Goal: Task Accomplishment & Management: Manage account settings

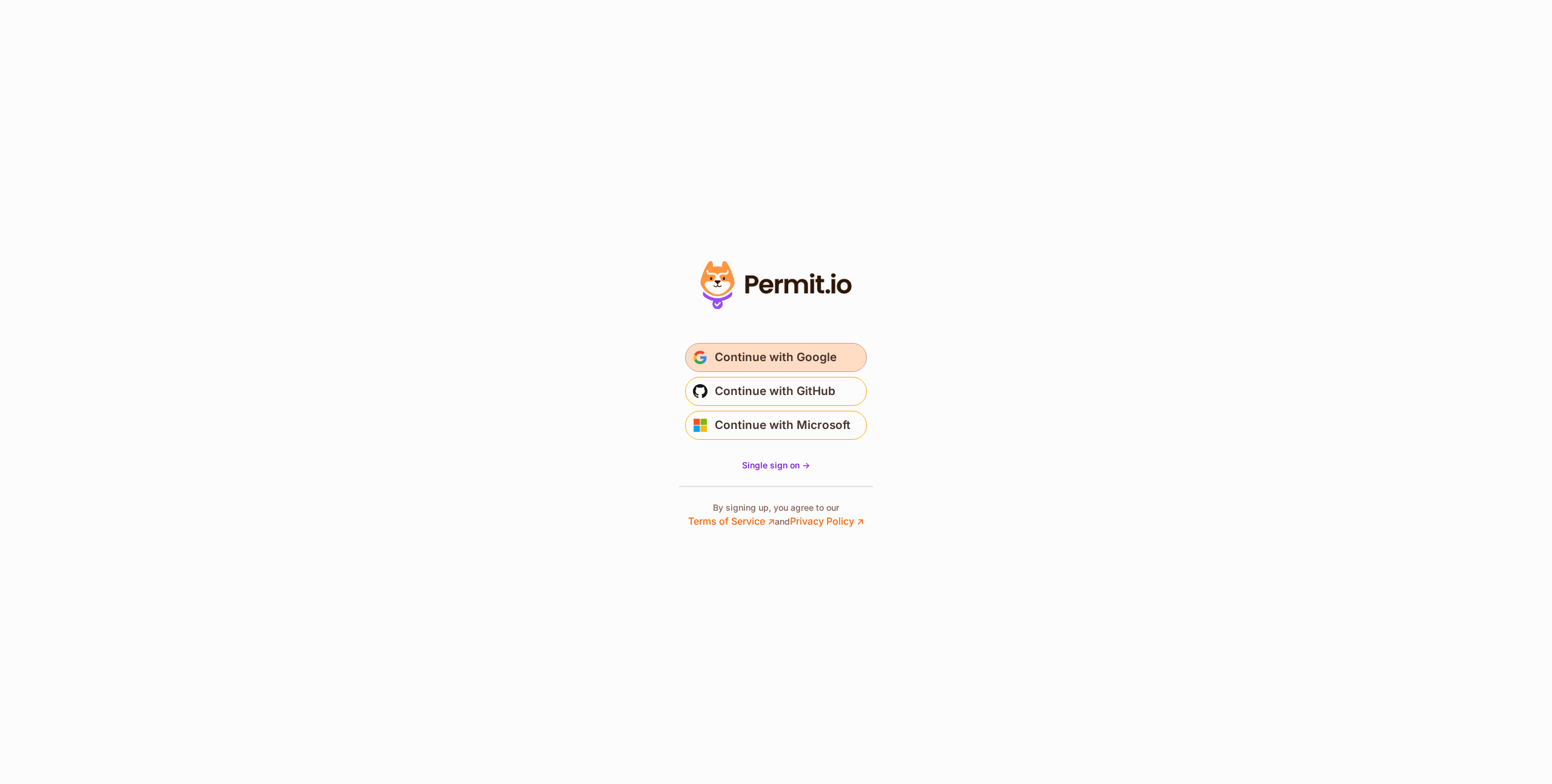
click at [754, 358] on span "Continue with Google" at bounding box center [775, 357] width 121 height 19
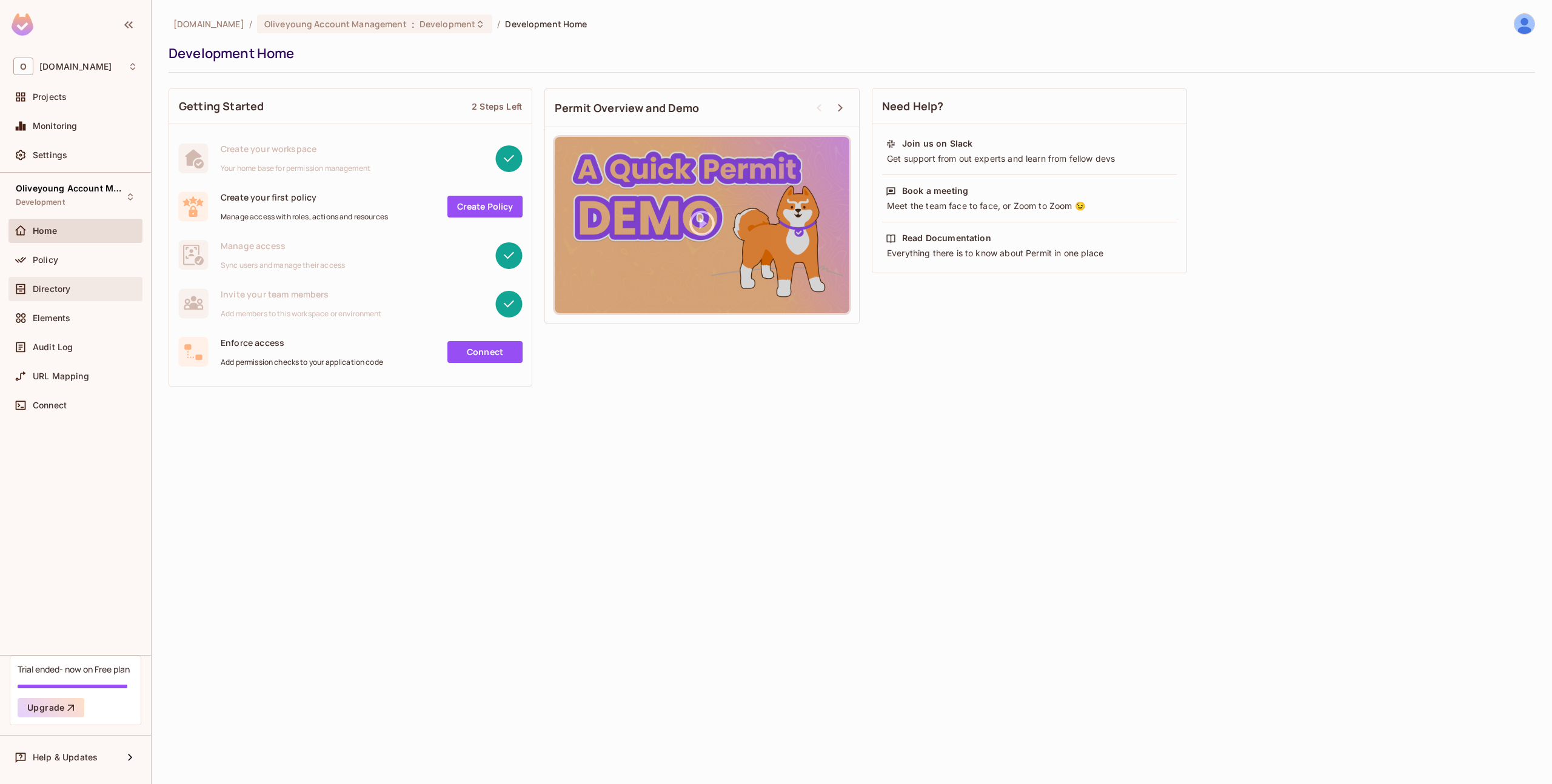
click at [59, 298] on div "Directory" at bounding box center [75, 289] width 134 height 24
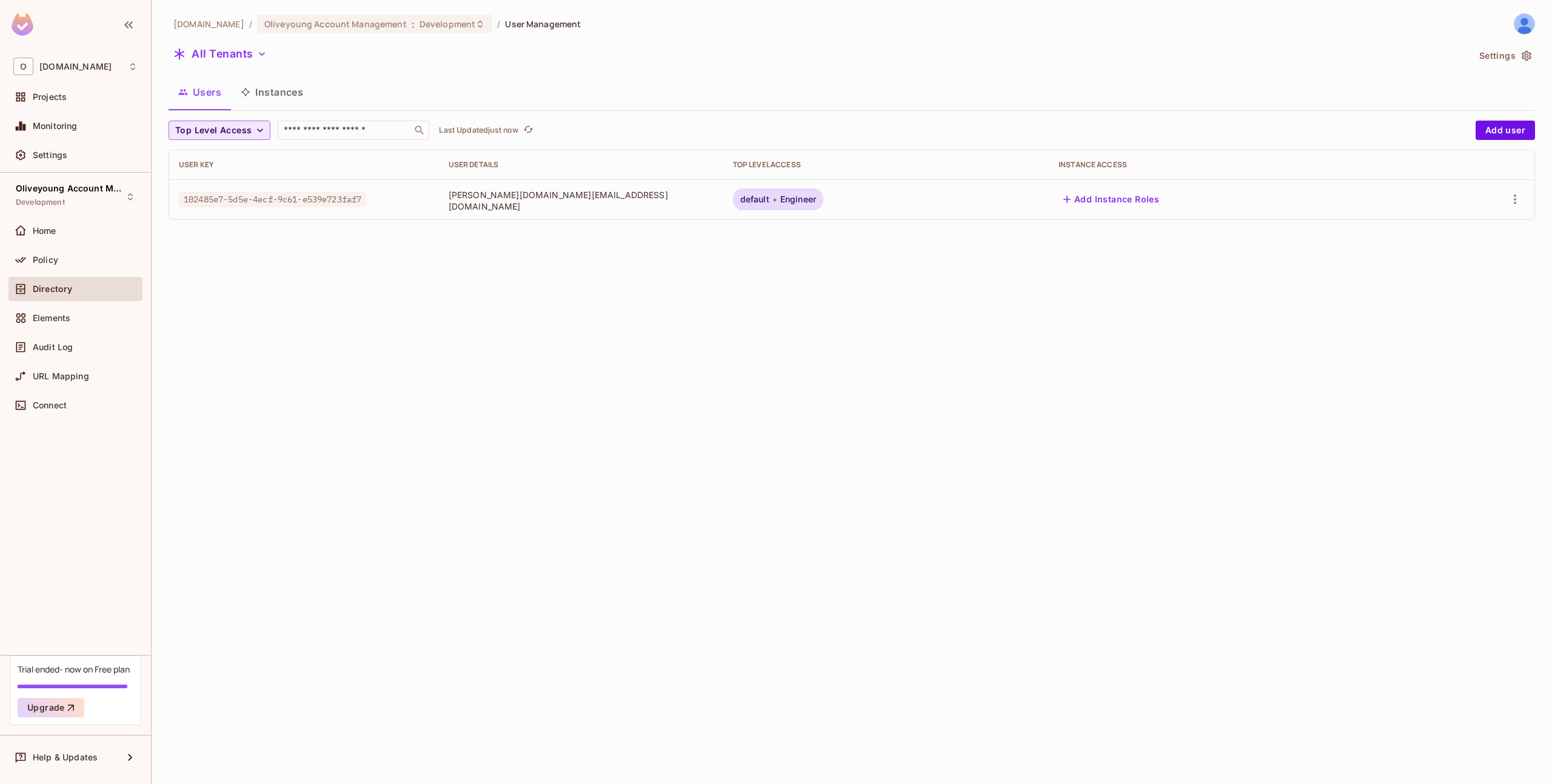
click at [226, 129] on span "Top Level Access" at bounding box center [213, 130] width 76 height 15
click at [206, 160] on span "Engineer" at bounding box center [198, 158] width 41 height 11
click at [206, 134] on span "Engineer" at bounding box center [195, 130] width 39 height 15
click at [195, 185] on span "PO" at bounding box center [206, 187] width 57 height 11
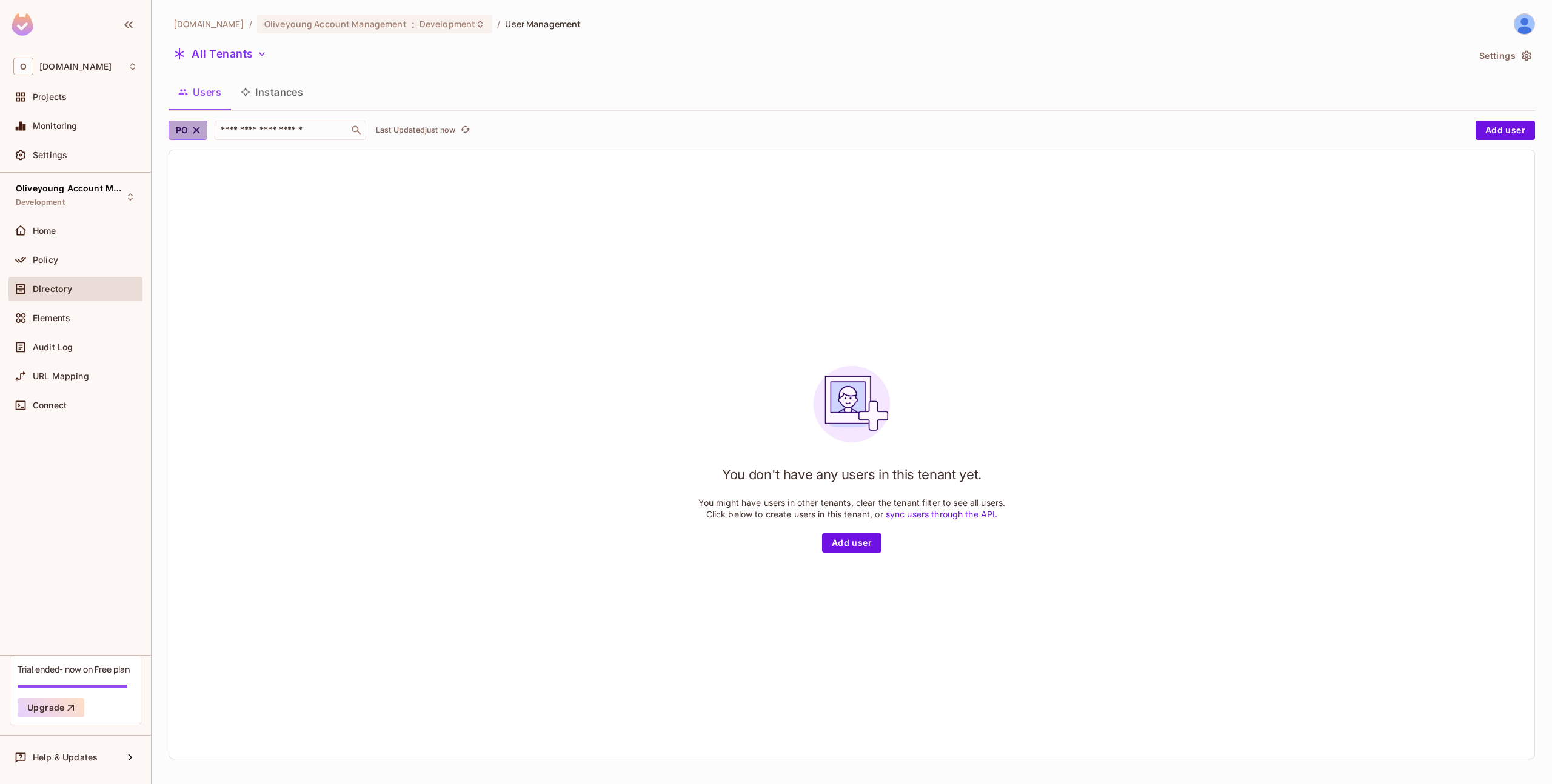
click at [190, 126] on button "PO" at bounding box center [188, 130] width 39 height 19
click at [199, 160] on span "Engineer" at bounding box center [198, 158] width 41 height 11
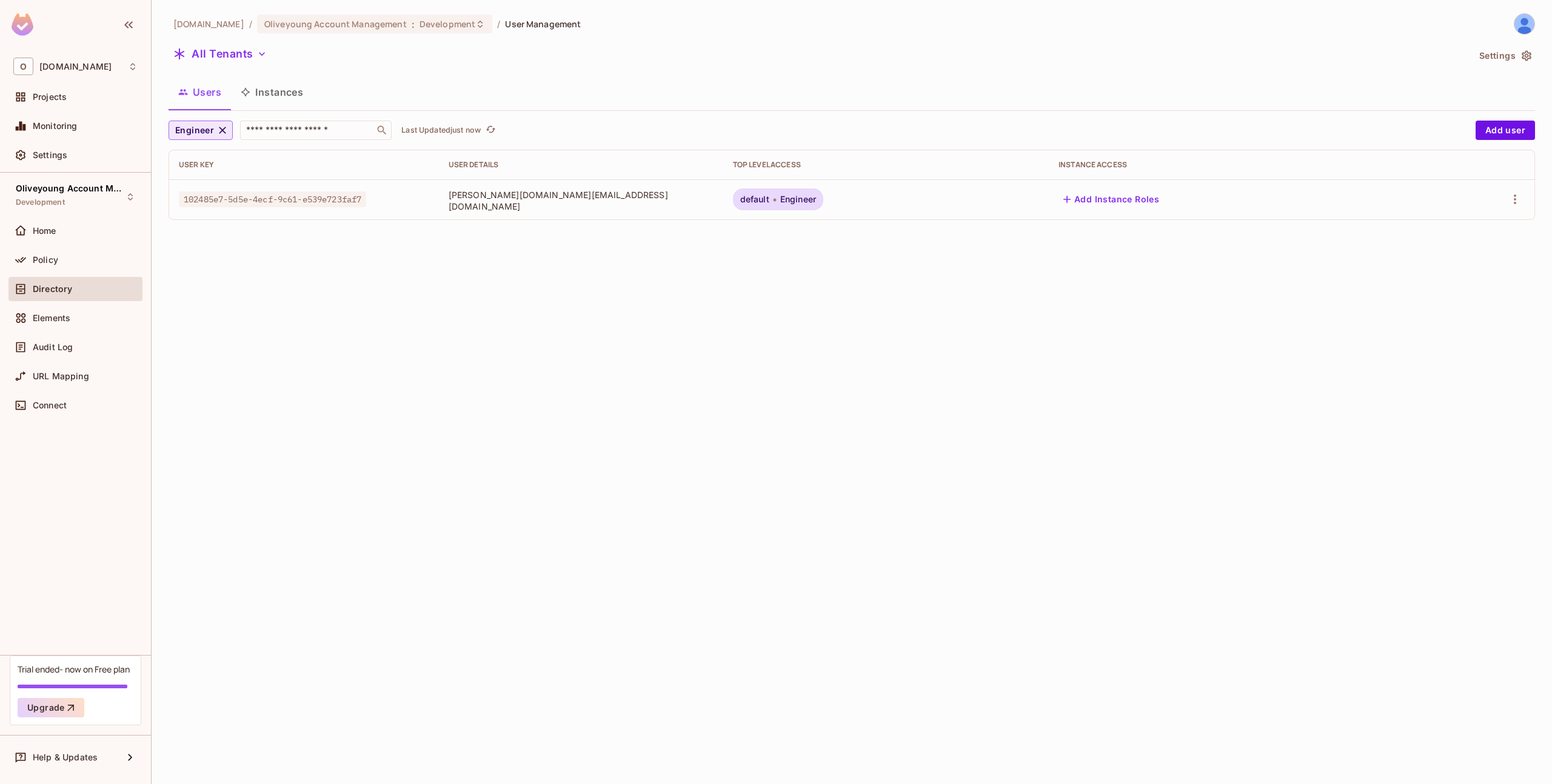
scroll to position [0, 0]
click at [194, 124] on span "Engineer" at bounding box center [195, 130] width 39 height 15
click at [190, 186] on span "PO" at bounding box center [206, 187] width 57 height 11
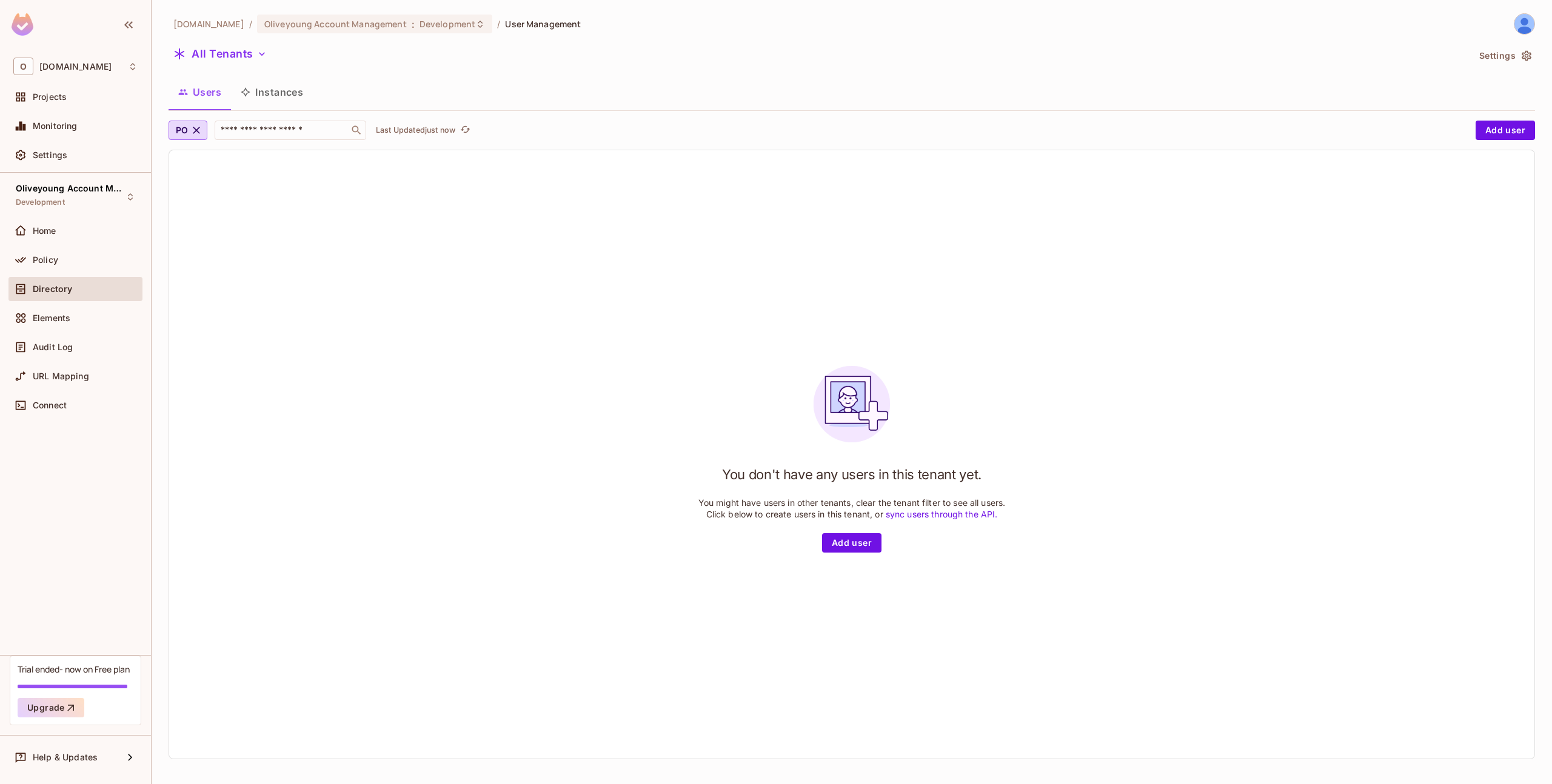
drag, startPoint x: 198, startPoint y: 126, endPoint x: 221, endPoint y: 73, distance: 57.8
click at [219, 80] on div "[DOMAIN_NAME] / Oliveyoung Account Management : Development / User Management A…" at bounding box center [851, 392] width 1367 height 756
click at [217, 54] on button "All Tenants" at bounding box center [219, 54] width 103 height 19
click at [218, 129] on li "Default Tenant default" at bounding box center [253, 139] width 170 height 26
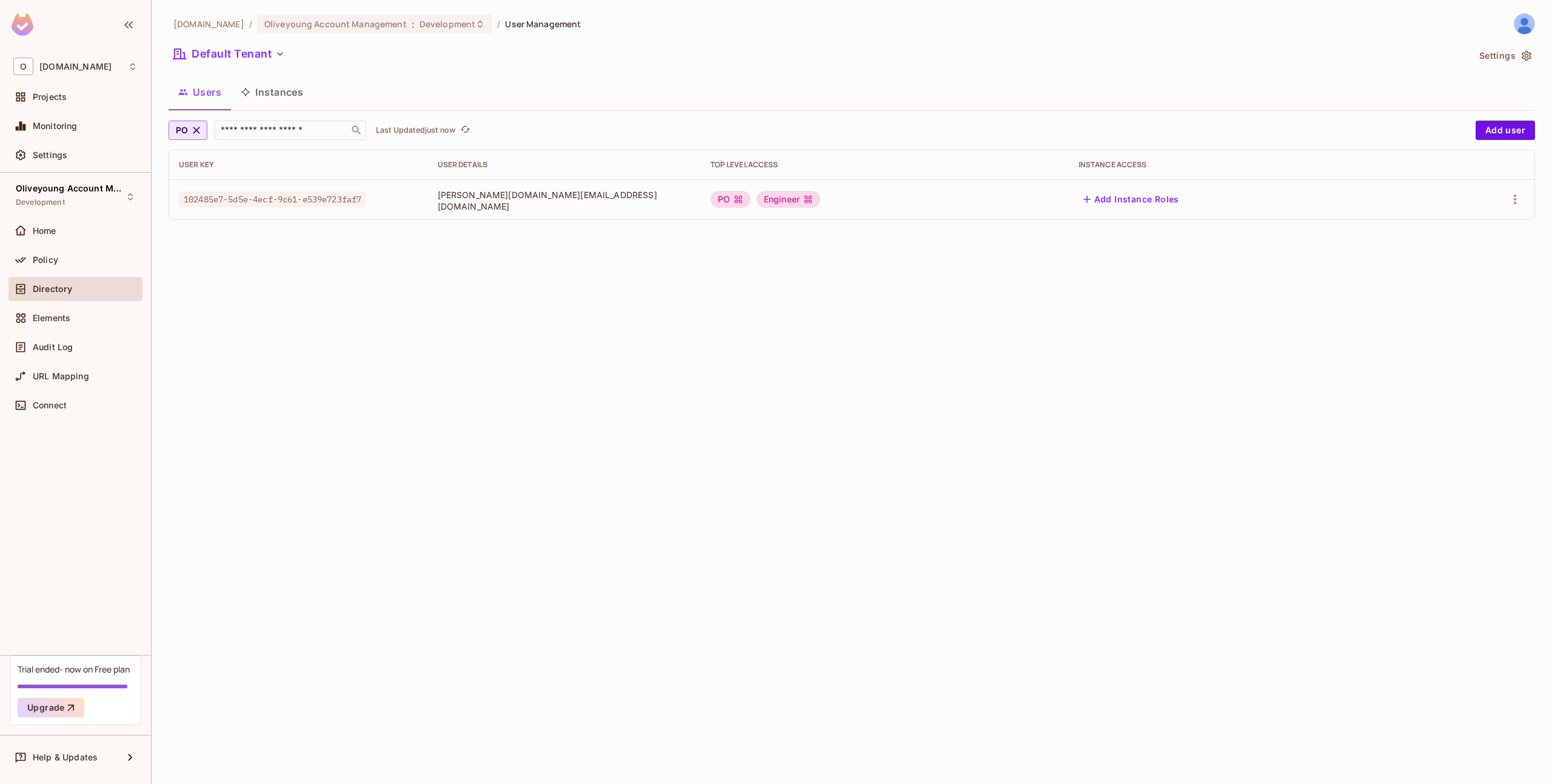
click at [196, 129] on icon "button" at bounding box center [197, 130] width 7 height 7
